Goal: Task Accomplishment & Management: Manage account settings

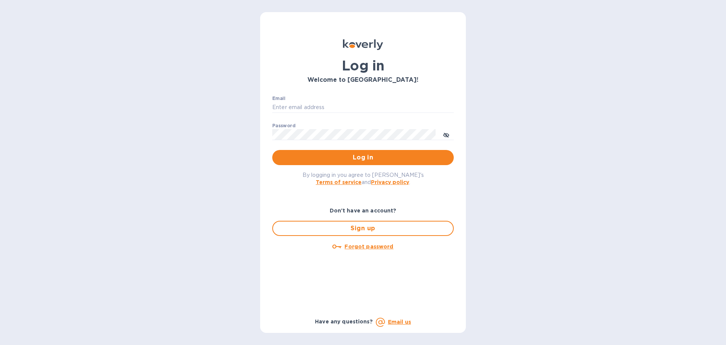
type input "[EMAIL_ADDRESS][DOMAIN_NAME]"
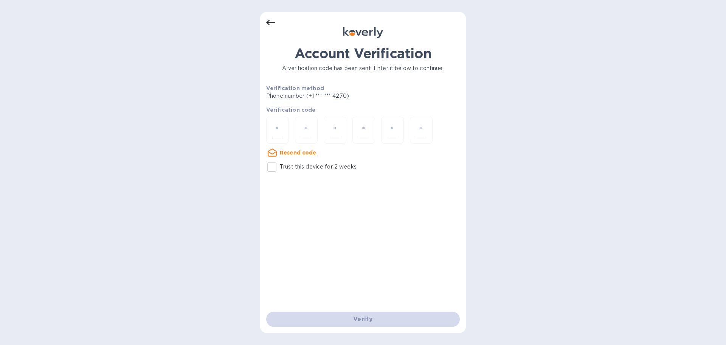
click at [272, 137] on div at bounding box center [277, 129] width 23 height 27
type input "6"
type input "1"
type input "9"
type input "6"
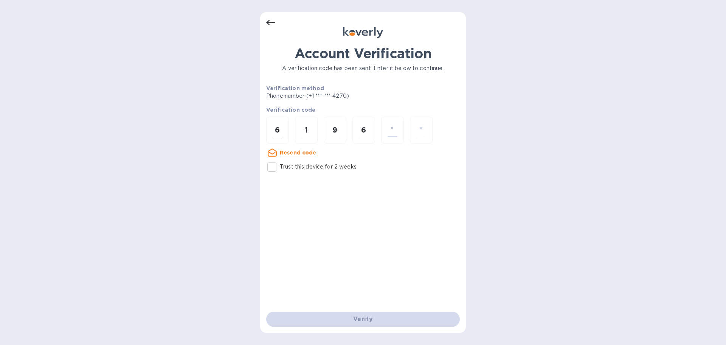
type input "6"
type input "7"
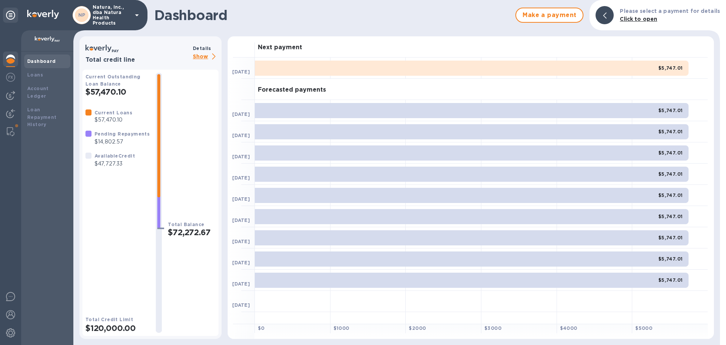
click at [200, 51] on b "Details" at bounding box center [202, 48] width 19 height 6
click at [200, 58] on p "Show" at bounding box center [206, 56] width 26 height 9
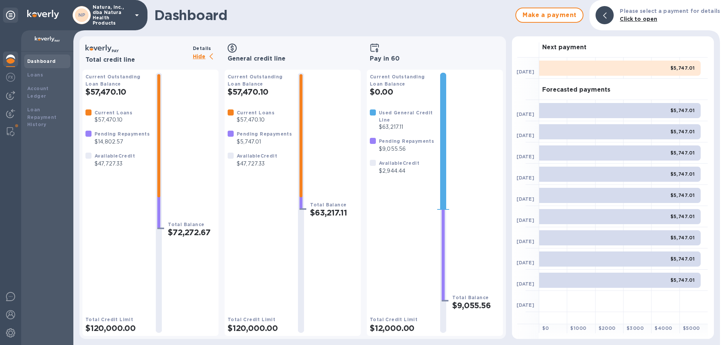
click at [39, 60] on b "Dashboard" at bounding box center [41, 61] width 29 height 6
click at [39, 61] on b "Dashboard" at bounding box center [41, 61] width 29 height 6
click at [11, 57] on img at bounding box center [10, 58] width 9 height 9
click at [102, 16] on p "Natura, Inc., dba Natura Health Products" at bounding box center [112, 15] width 38 height 21
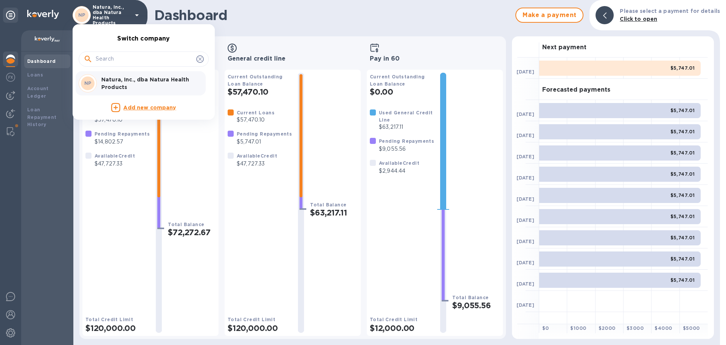
click at [104, 16] on div at bounding box center [363, 172] width 726 height 345
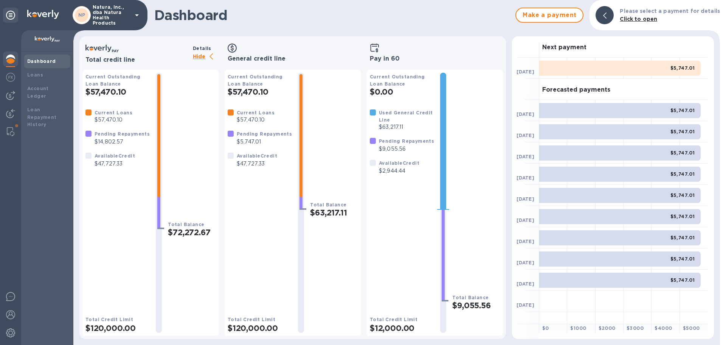
click at [43, 40] on img at bounding box center [47, 39] width 25 height 6
click at [44, 61] on b "Dashboard" at bounding box center [41, 61] width 29 height 6
click at [12, 96] on img at bounding box center [10, 95] width 9 height 9
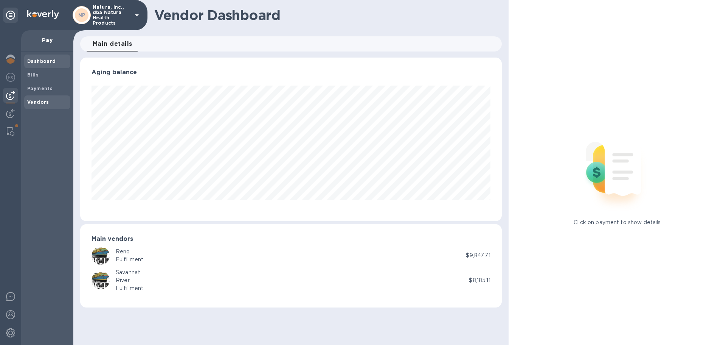
scroll to position [163, 421]
click at [39, 99] on b "Vendors" at bounding box center [38, 102] width 22 height 6
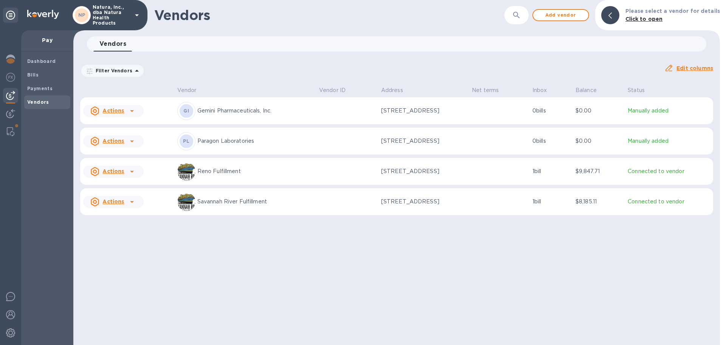
click at [121, 169] on u "Actions" at bounding box center [113, 171] width 22 height 6
click at [270, 171] on div at bounding box center [363, 172] width 726 height 345
click at [223, 168] on p "Reno Fulfillment" at bounding box center [255, 171] width 116 height 8
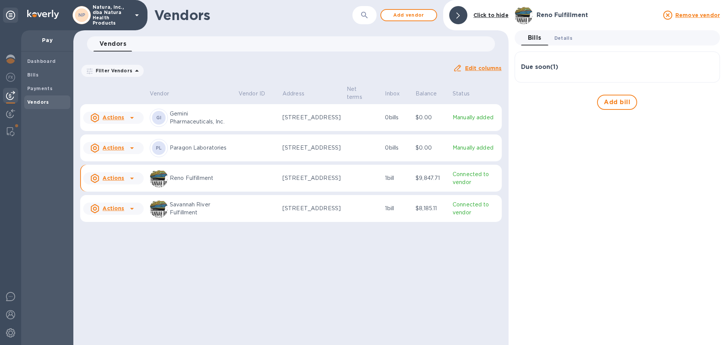
click at [565, 40] on span "Details 0" at bounding box center [563, 38] width 18 height 8
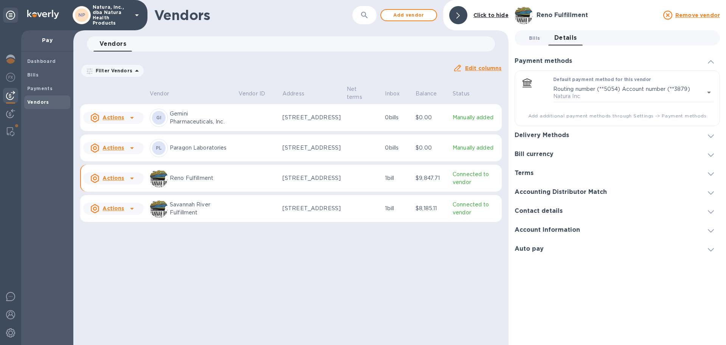
click at [535, 36] on span "Bills 0" at bounding box center [534, 38] width 11 height 8
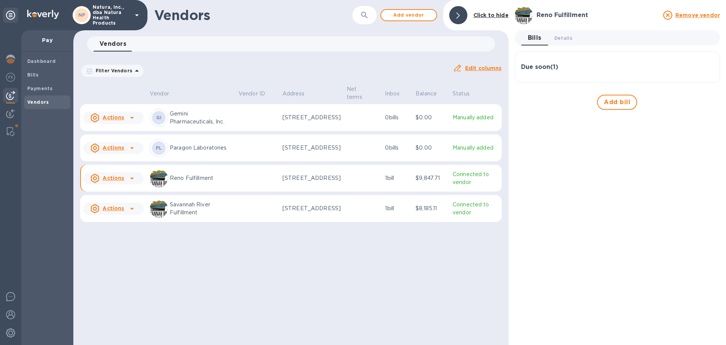
click at [544, 67] on h3 "Due soon ( 1 )" at bounding box center [539, 67] width 37 height 7
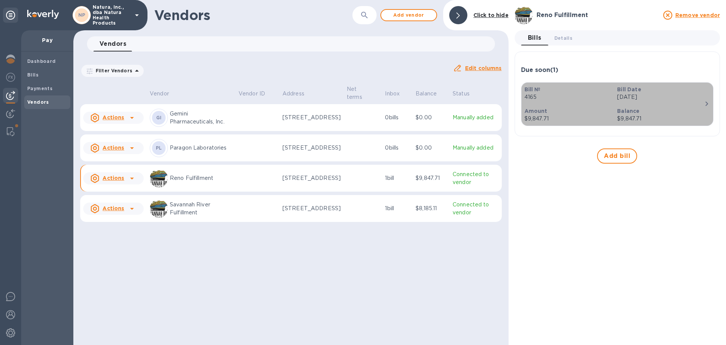
click at [703, 102] on icon "button" at bounding box center [706, 103] width 9 height 9
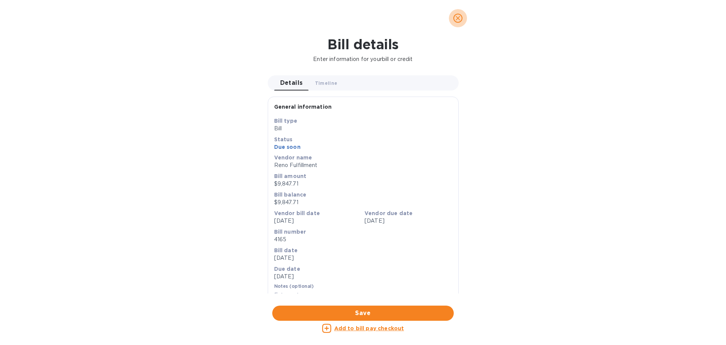
click at [458, 19] on icon "close" at bounding box center [458, 18] width 5 height 5
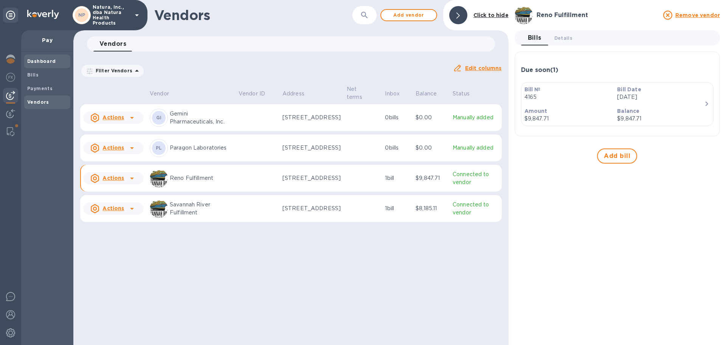
click at [52, 59] on b "Dashboard" at bounding box center [41, 61] width 29 height 6
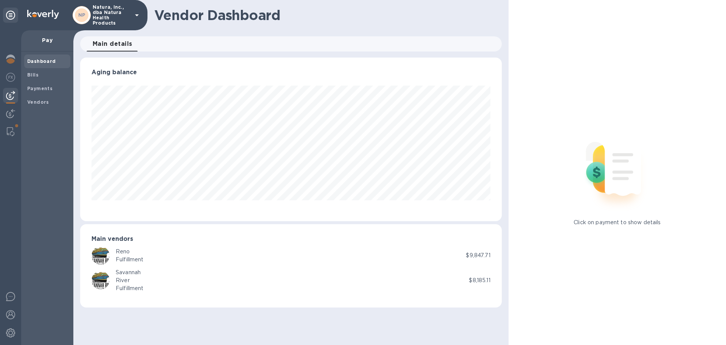
scroll to position [163, 421]
click at [42, 103] on b "Vendors" at bounding box center [38, 102] width 22 height 6
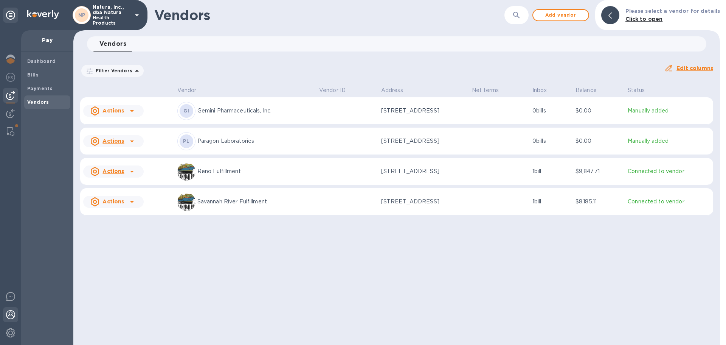
click at [12, 312] on img at bounding box center [10, 314] width 9 height 9
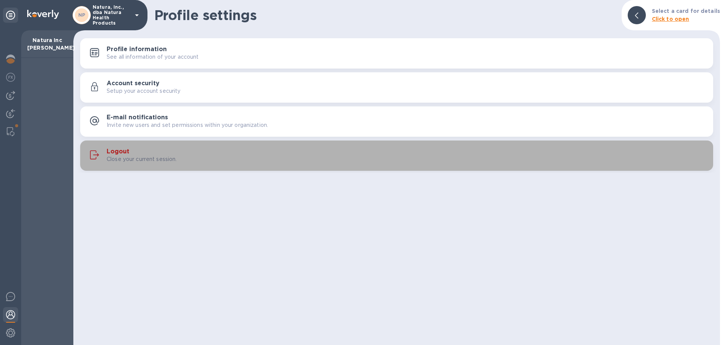
click at [157, 151] on div "Logout Close your current session." at bounding box center [407, 155] width 601 height 15
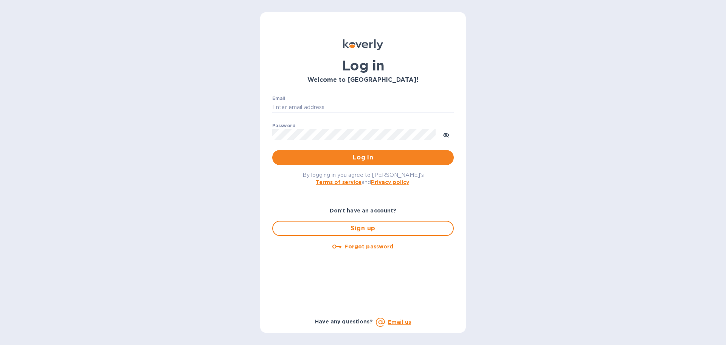
type input "[EMAIL_ADDRESS][DOMAIN_NAME]"
